Goal: Transaction & Acquisition: Purchase product/service

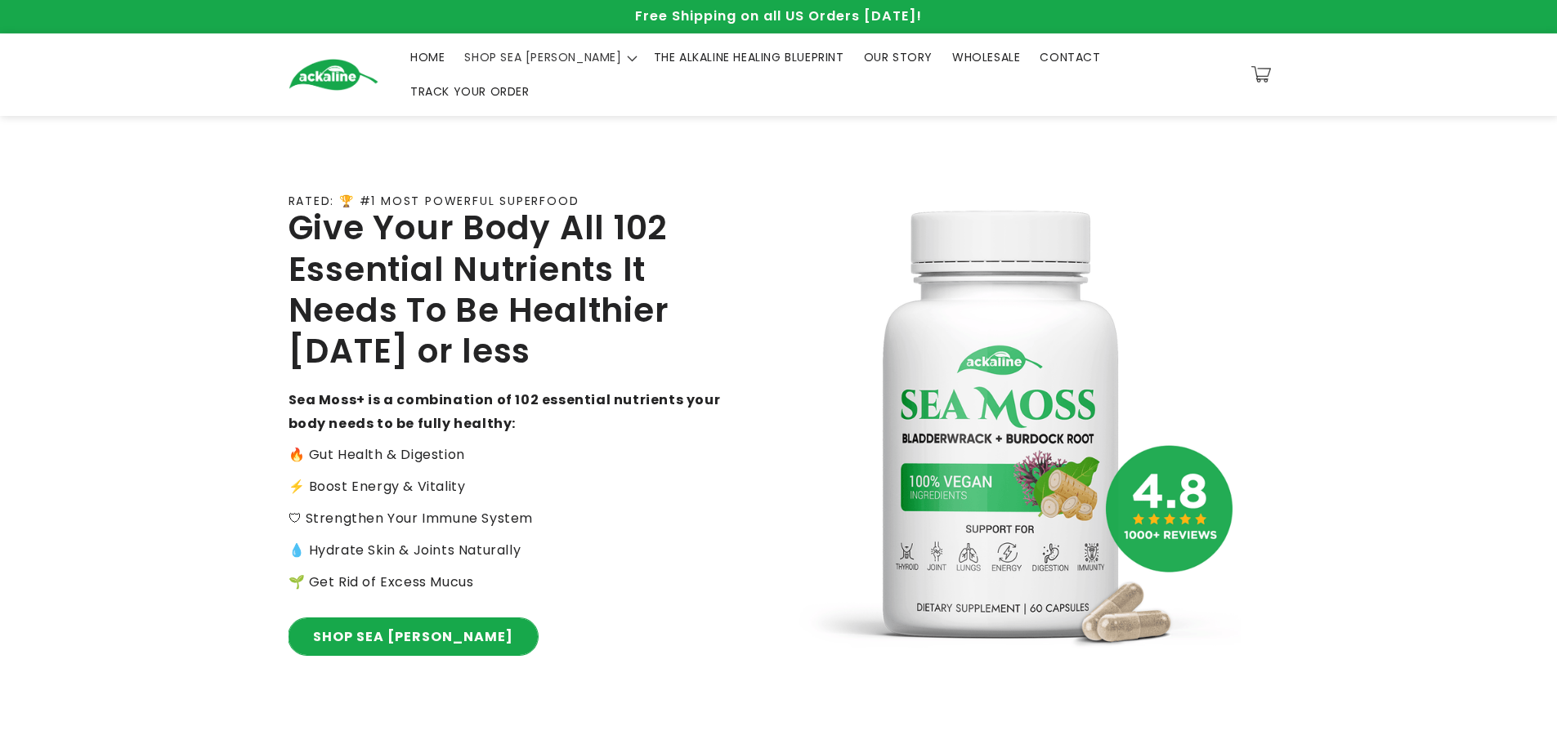
click at [358, 619] on link "SHOP SEA [PERSON_NAME]" at bounding box center [412, 637] width 249 height 37
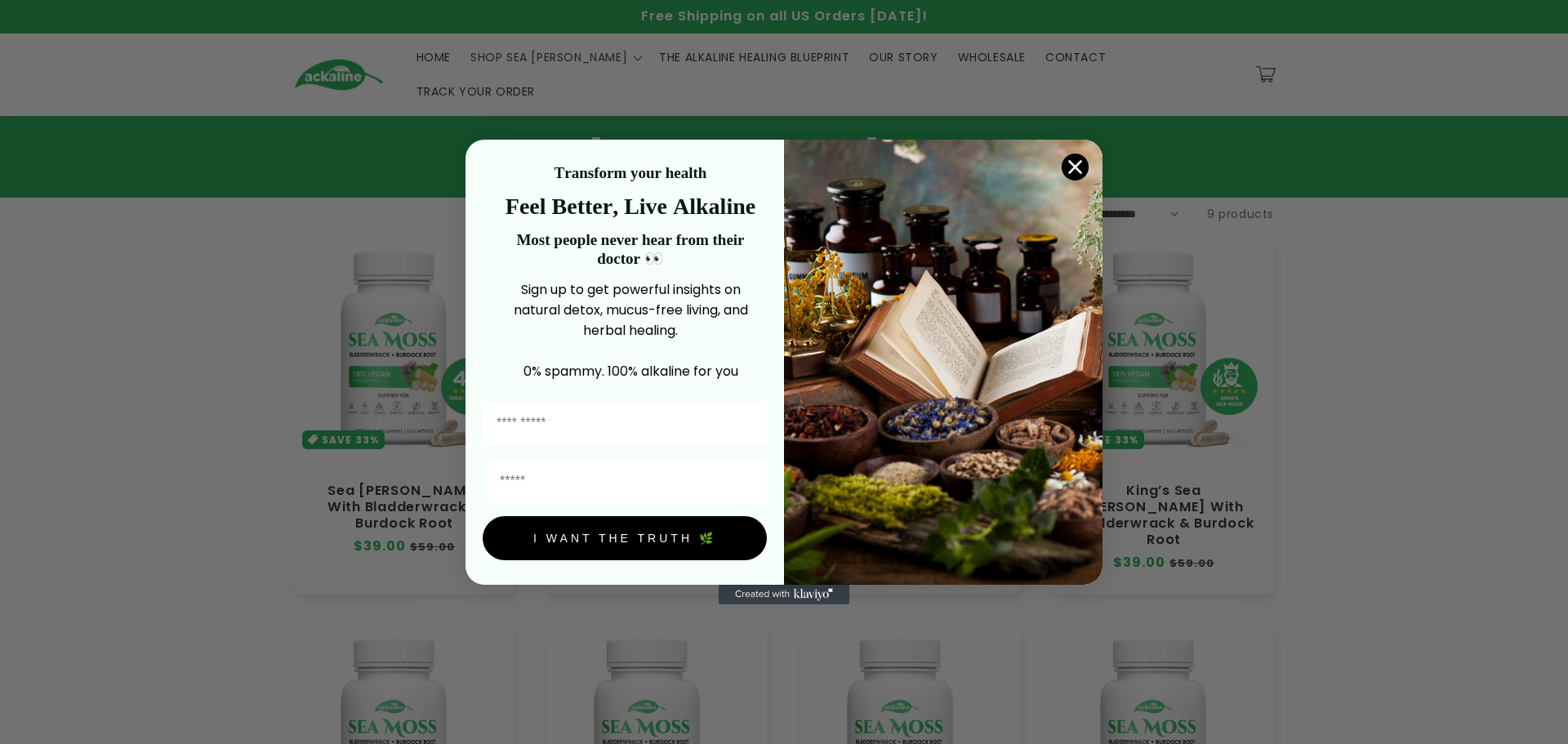
click at [1080, 169] on circle "Close dialog" at bounding box center [1074, 167] width 27 height 27
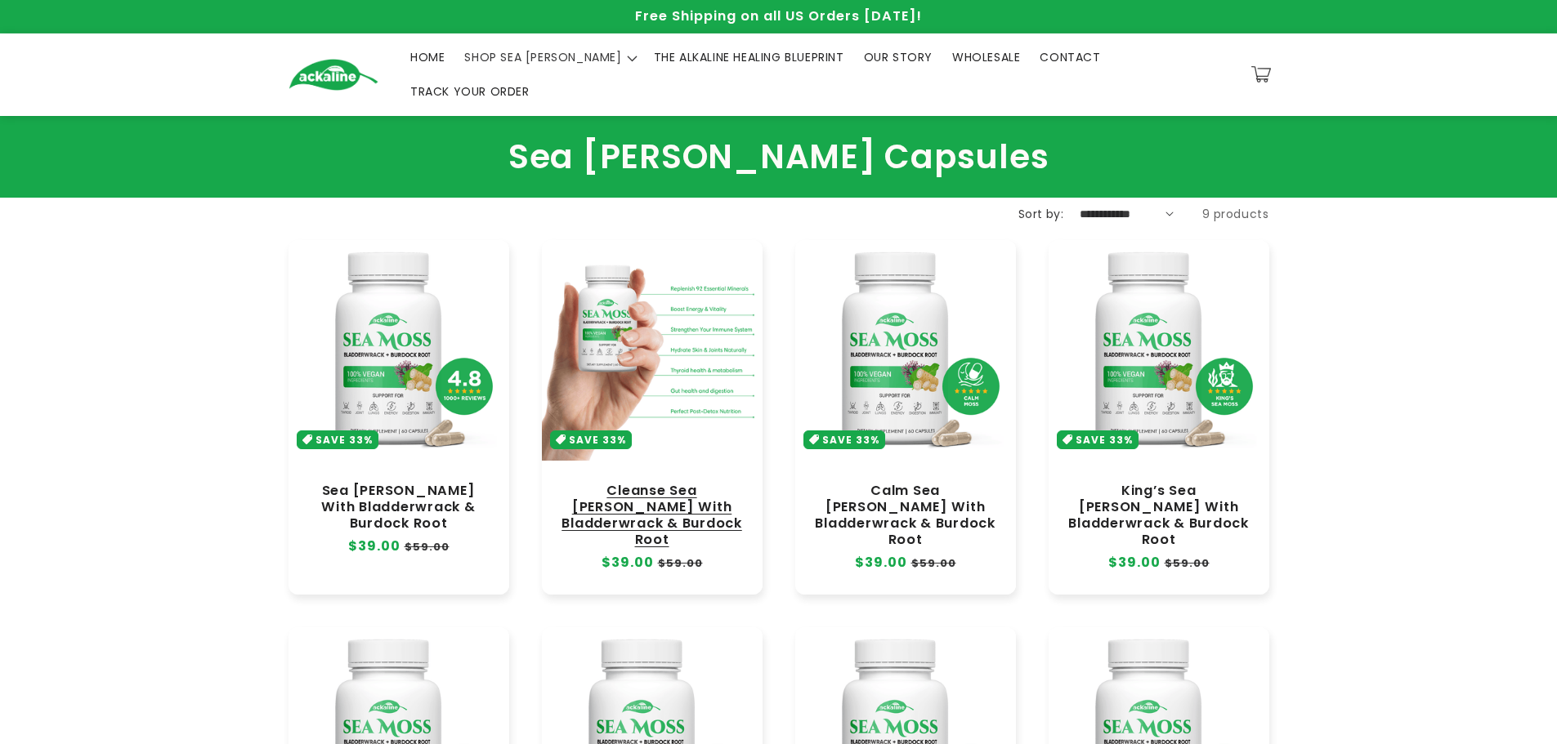
click at [700, 483] on link "Cleanse Sea [PERSON_NAME] With Bladderwrack & Burdock Root" at bounding box center [652, 516] width 188 height 66
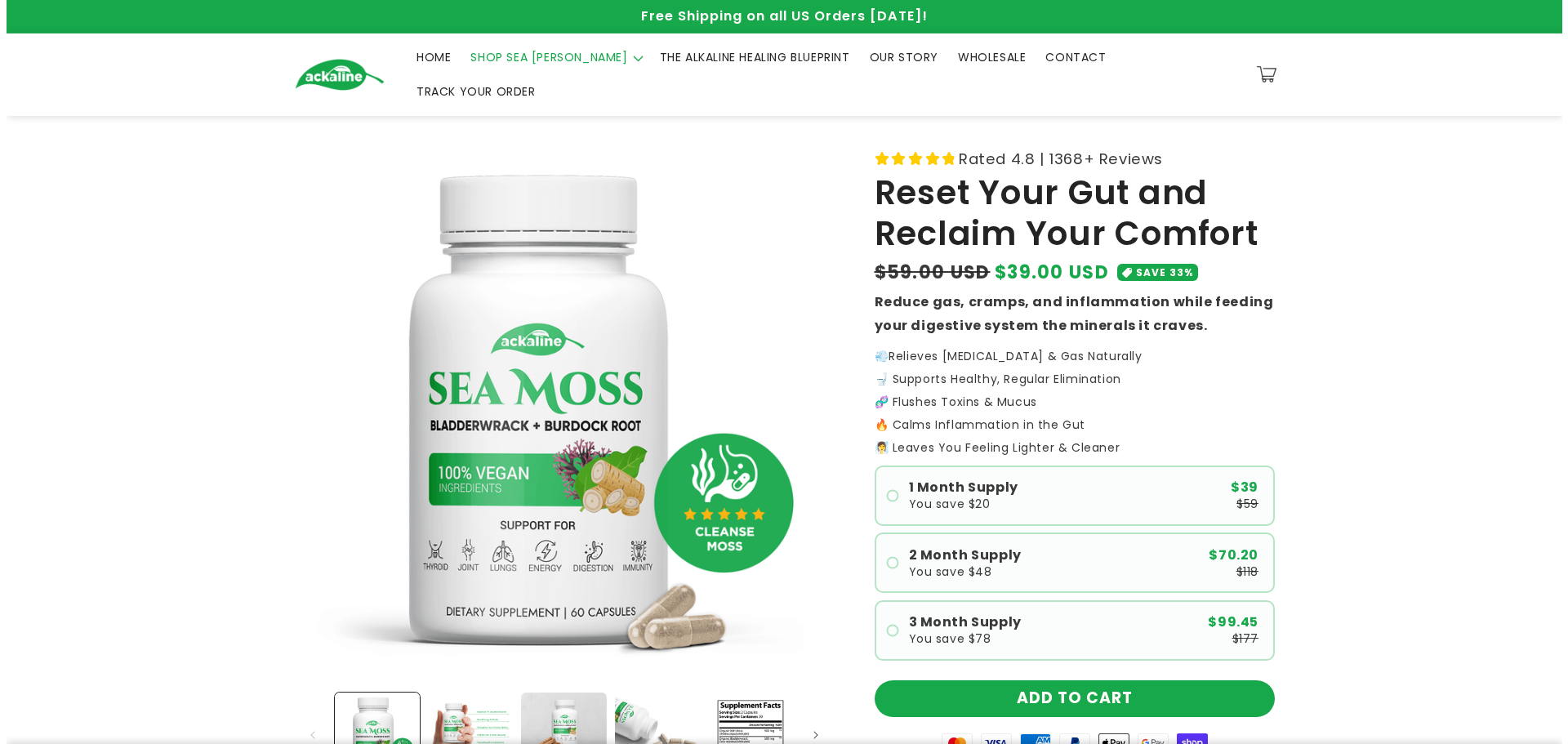
scroll to position [397, 0]
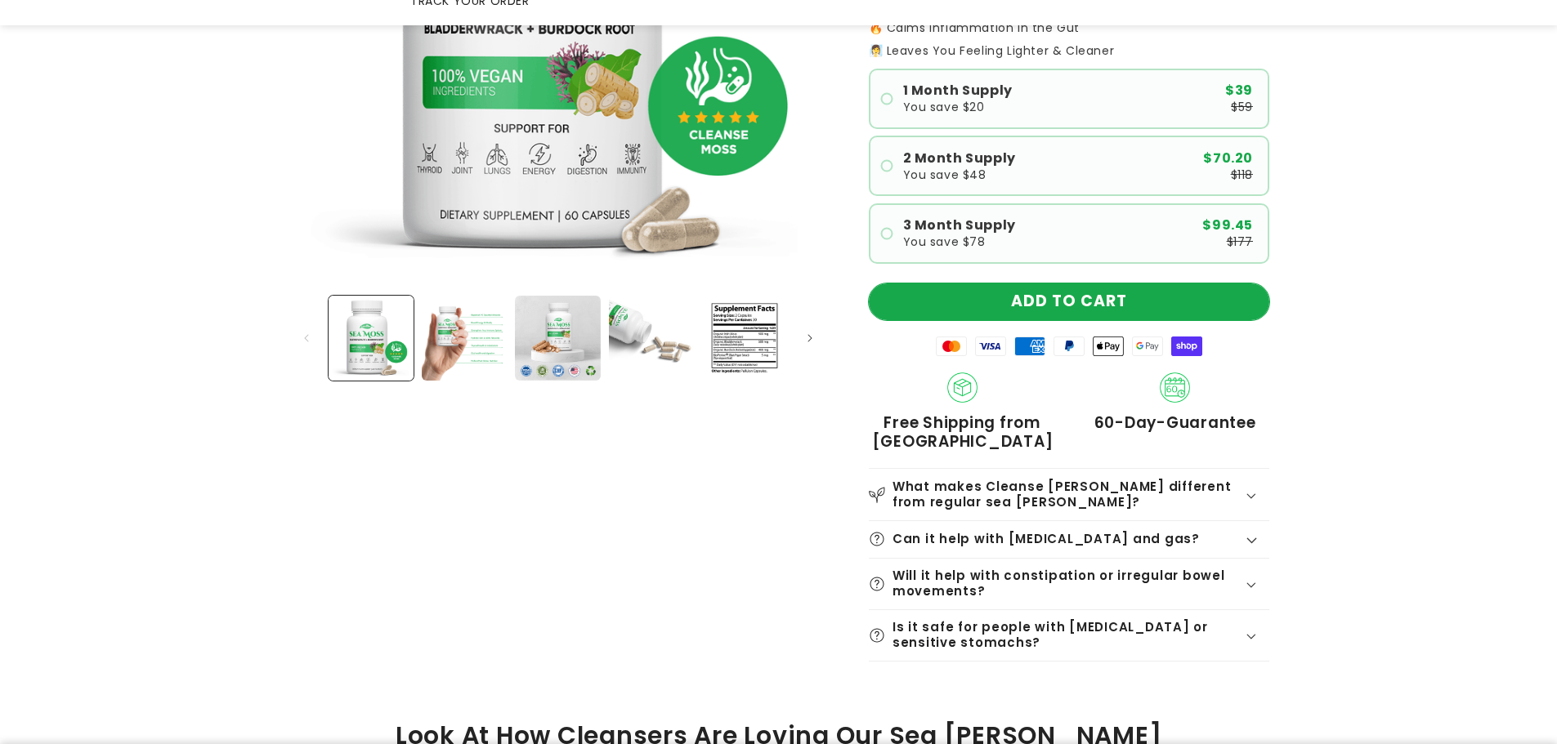
click at [1074, 284] on button "ADD TO CART" at bounding box center [1069, 302] width 400 height 37
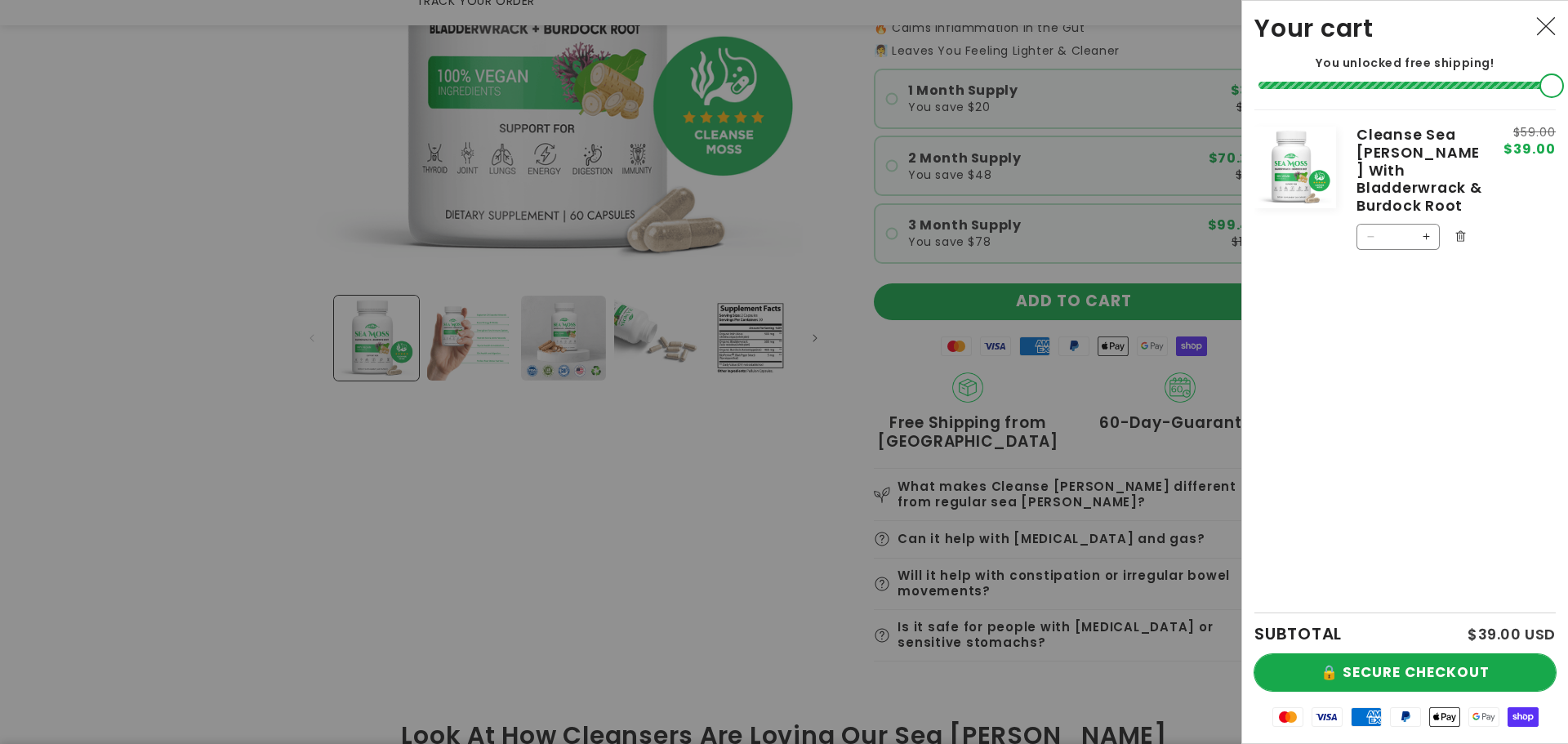
click at [1406, 668] on button "🔒 SECURE CHECKOUT" at bounding box center [1405, 673] width 302 height 37
